Goal: Information Seeking & Learning: Learn about a topic

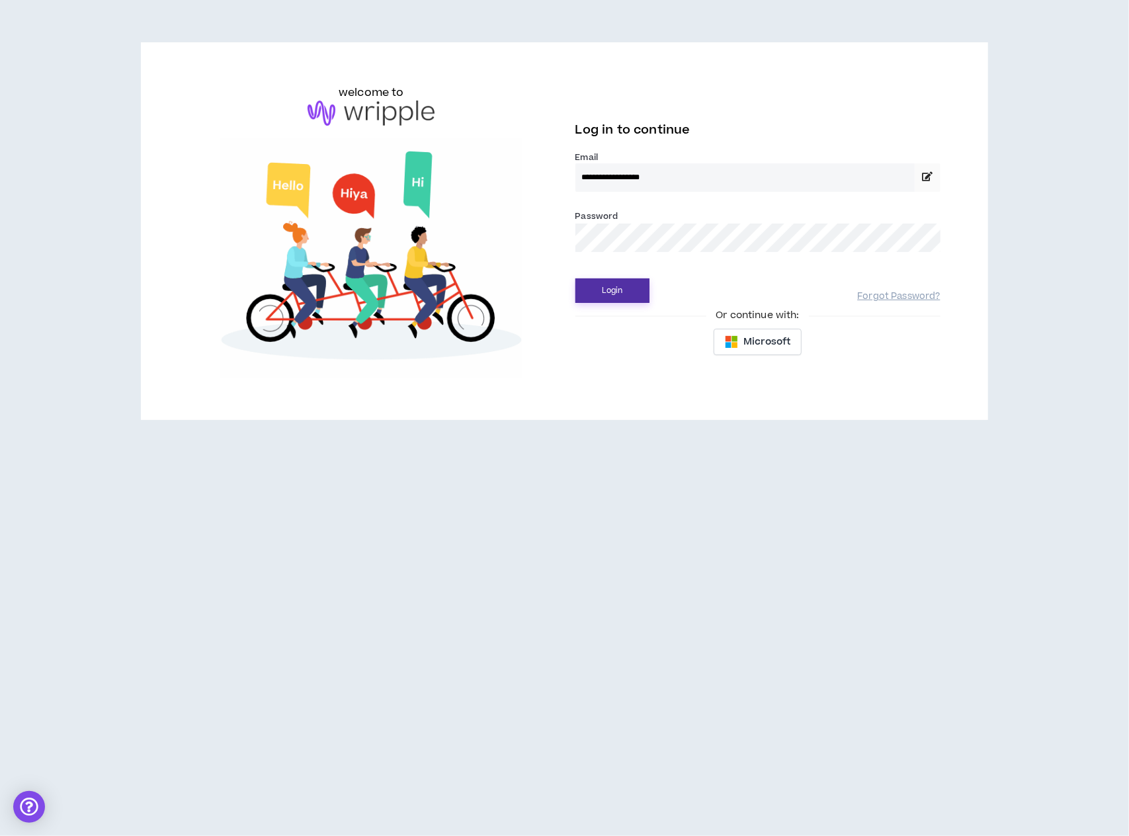
click at [632, 288] on button "Login" at bounding box center [612, 290] width 74 height 24
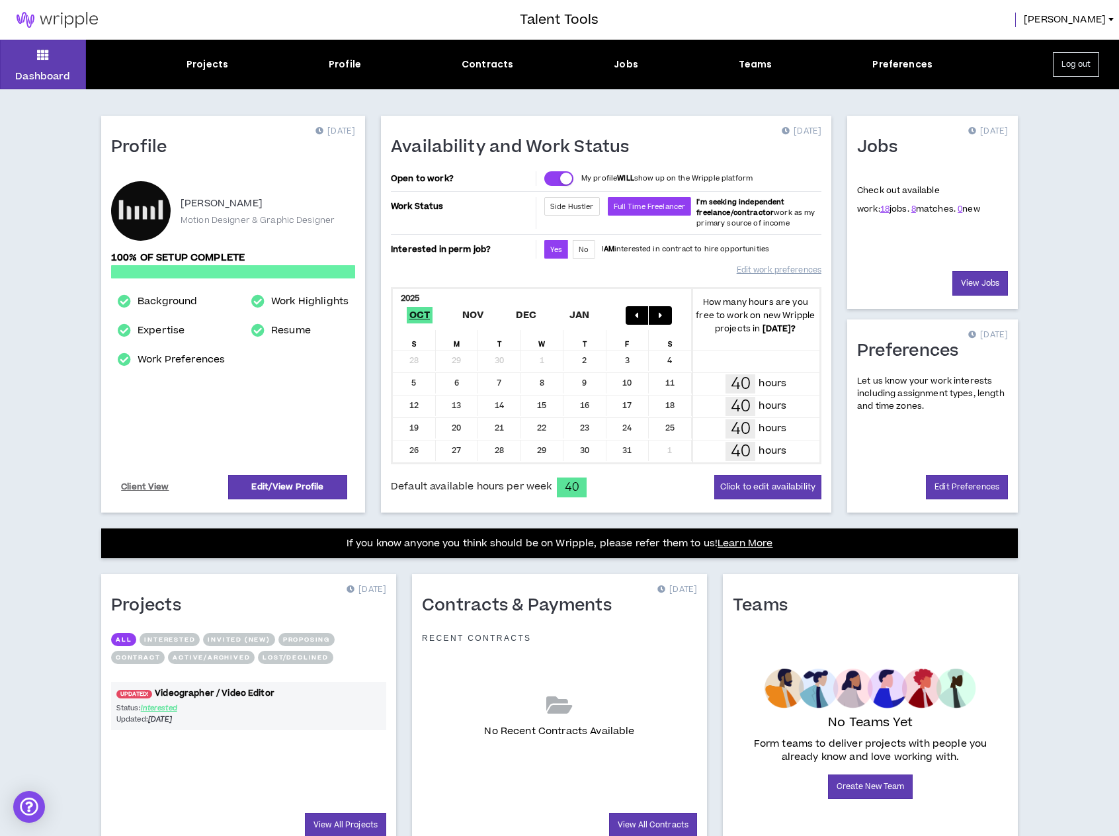
click at [240, 692] on link "UPDATED! Videographer / Video Editor" at bounding box center [248, 693] width 275 height 13
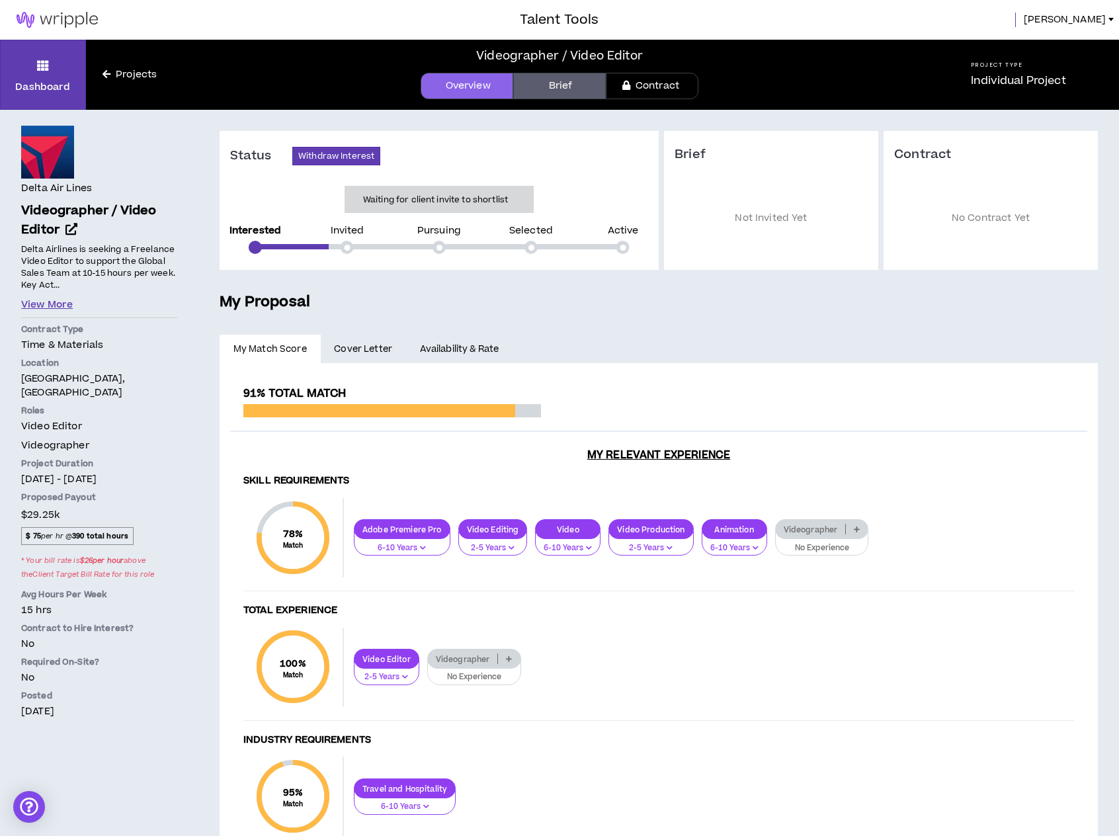
click at [55, 302] on button "View More" at bounding box center [47, 305] width 52 height 15
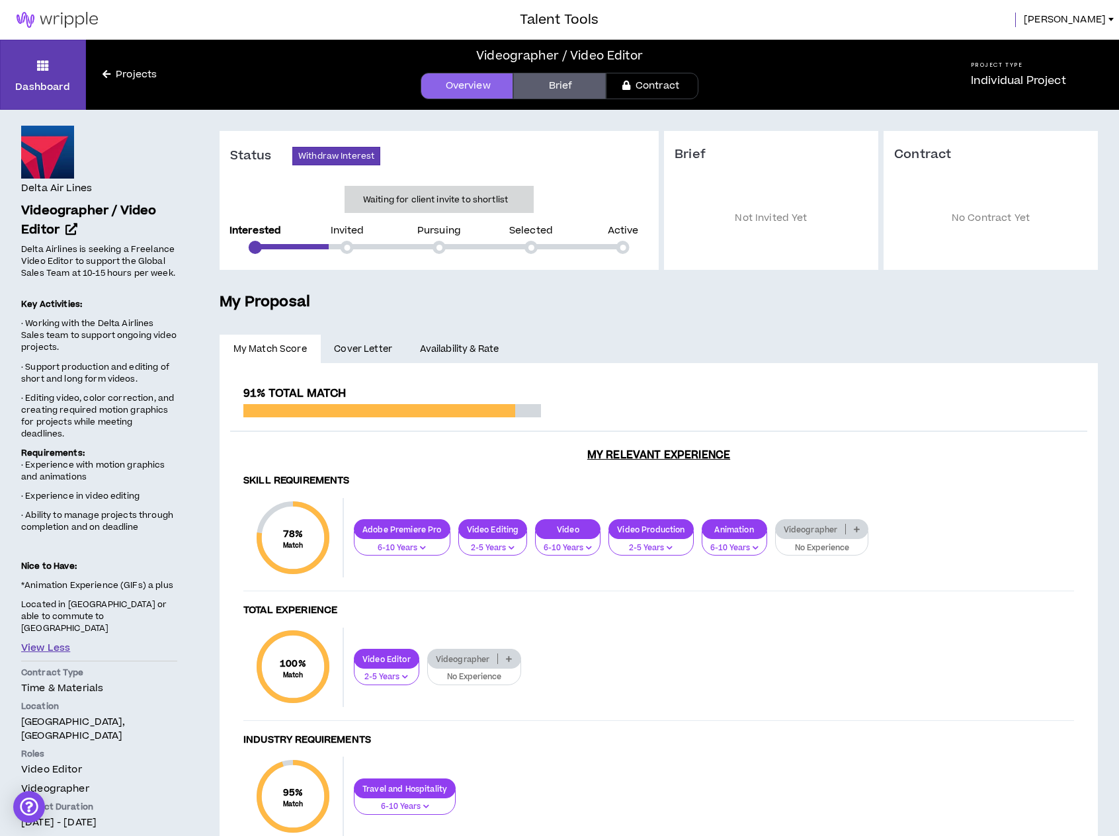
click at [21, 641] on button "View Less" at bounding box center [45, 648] width 49 height 15
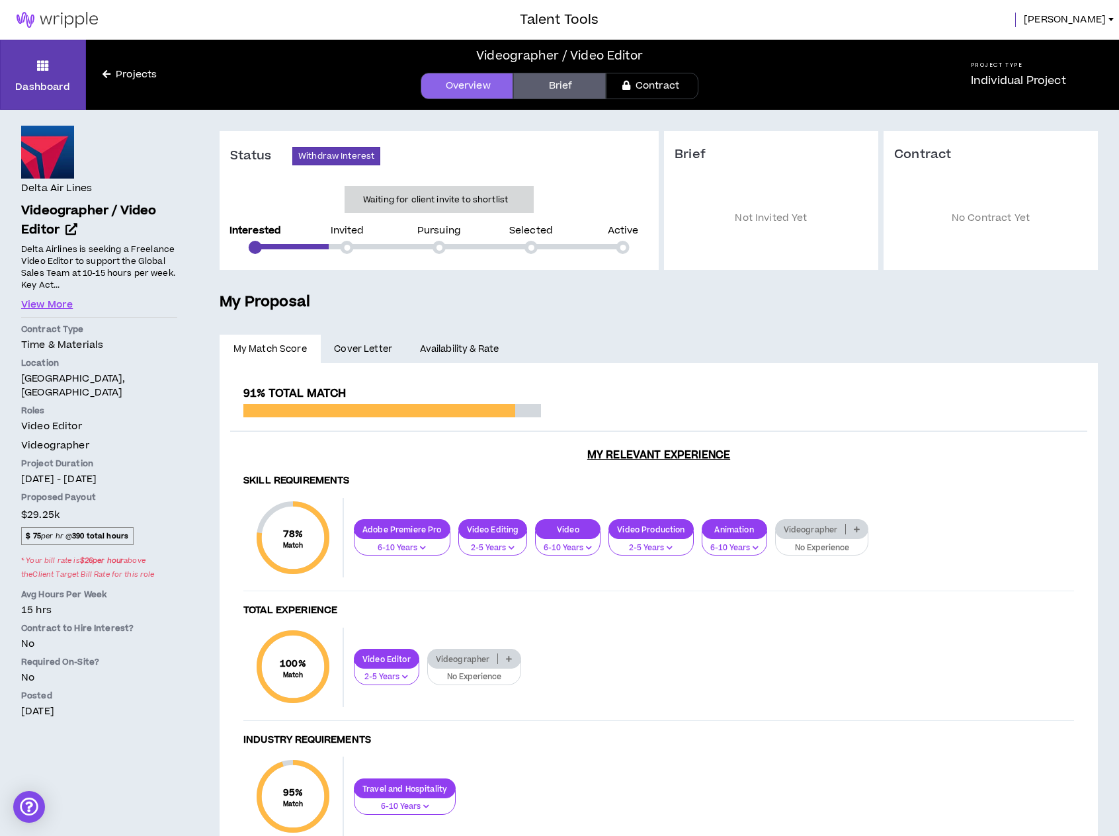
click at [67, 23] on img at bounding box center [57, 20] width 114 height 16
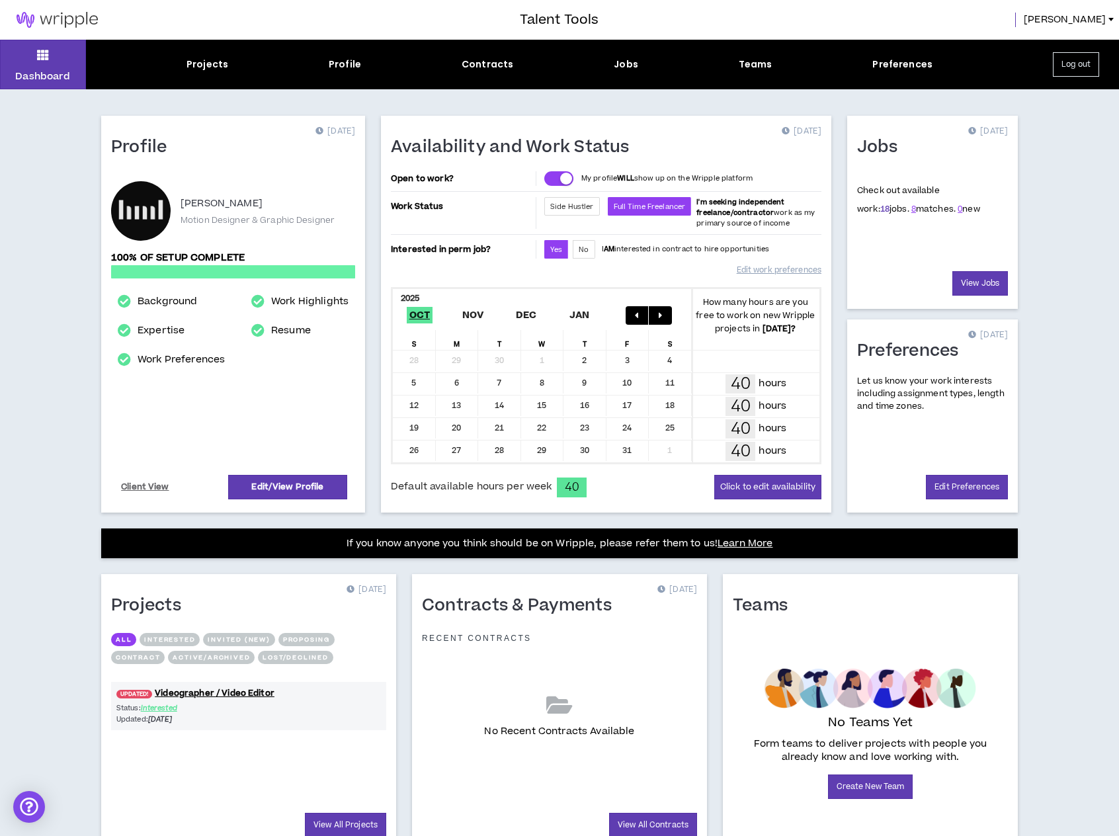
click at [880, 206] on link "18" at bounding box center [884, 209] width 9 height 12
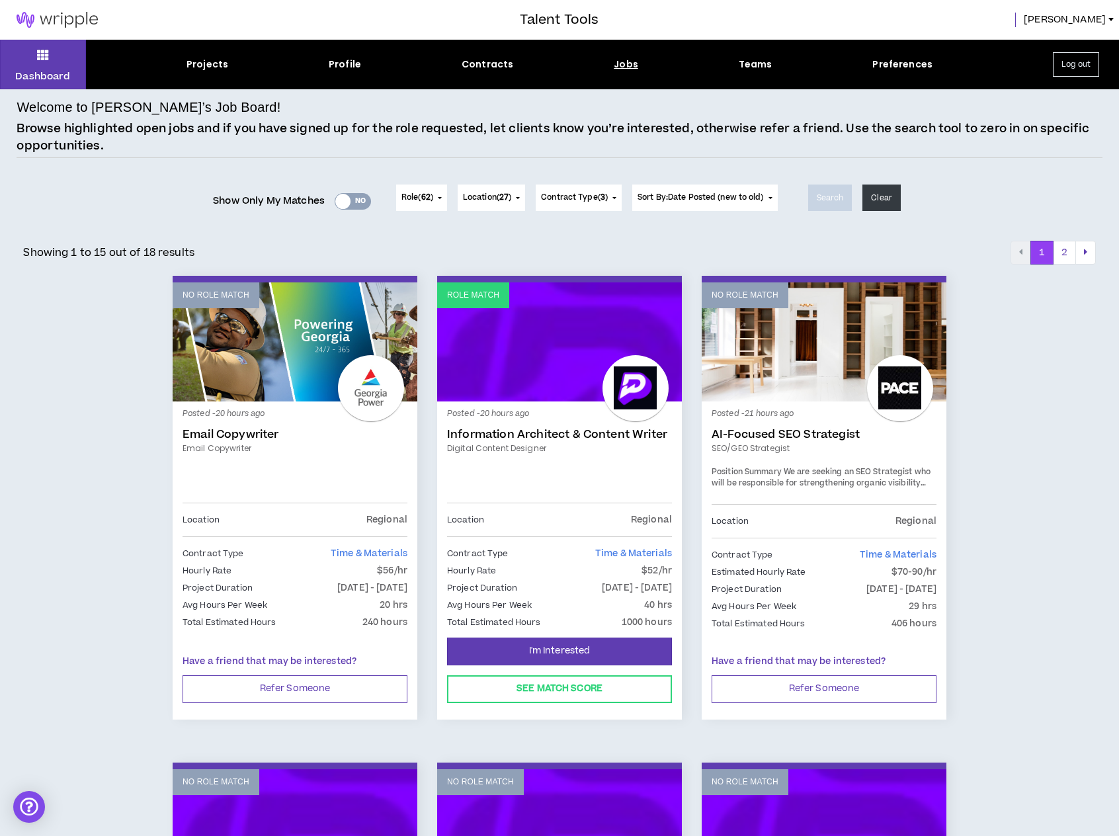
click at [352, 196] on div "Yes No" at bounding box center [353, 201] width 36 height 17
